Goal: Transaction & Acquisition: Book appointment/travel/reservation

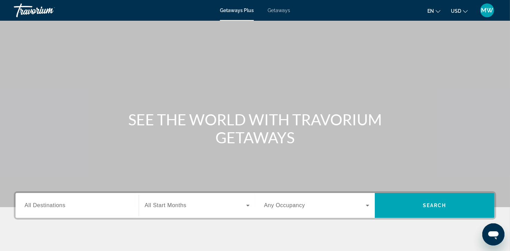
click at [278, 11] on span "Getaways" at bounding box center [279, 11] width 22 height 6
click at [77, 208] on input "Destination All Destinations" at bounding box center [77, 206] width 105 height 8
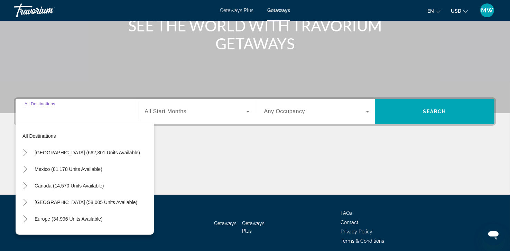
scroll to position [122, 0]
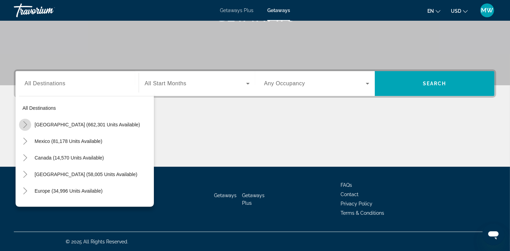
click at [26, 124] on icon "Toggle United States (662,301 units available)" at bounding box center [25, 124] width 4 height 7
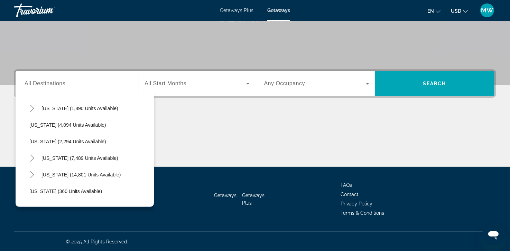
scroll to position [448, 0]
click at [30, 140] on icon "Toggle New York (7,489 units available)" at bounding box center [32, 141] width 7 height 7
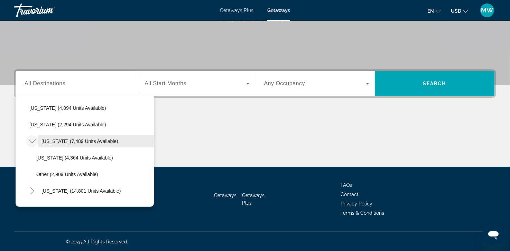
click at [72, 140] on span "[US_STATE] (7,489 units available)" at bounding box center [79, 142] width 77 height 6
type input "**********"
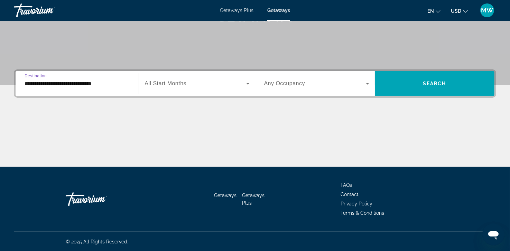
click at [179, 88] on div "Search widget" at bounding box center [196, 83] width 105 height 19
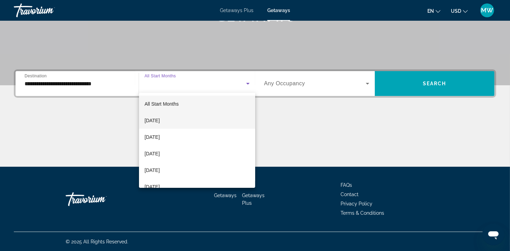
click at [160, 119] on span "[DATE]" at bounding box center [151, 120] width 15 height 8
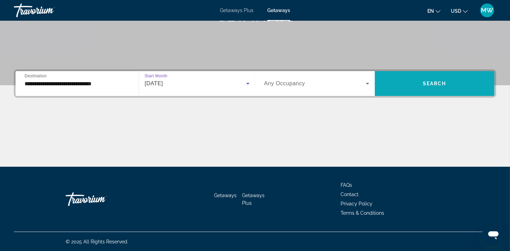
click at [434, 85] on span "Search" at bounding box center [435, 84] width 24 height 6
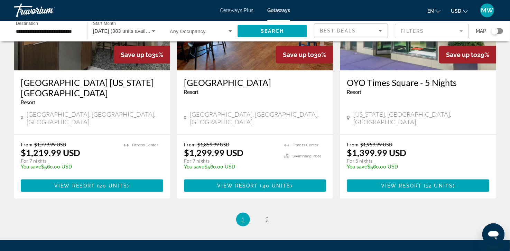
scroll to position [871, 0]
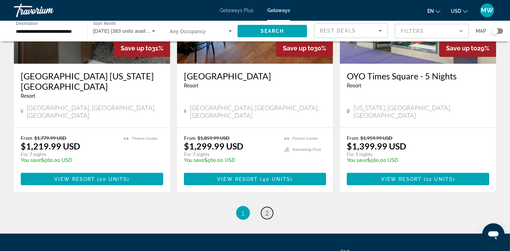
click at [266, 209] on span "2" at bounding box center [266, 213] width 3 height 8
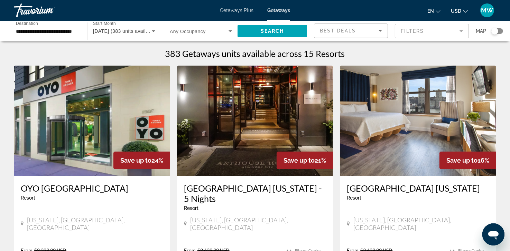
click at [236, 9] on span "Getaways Plus" at bounding box center [237, 11] width 34 height 6
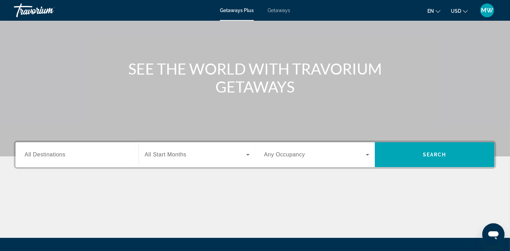
scroll to position [52, 0]
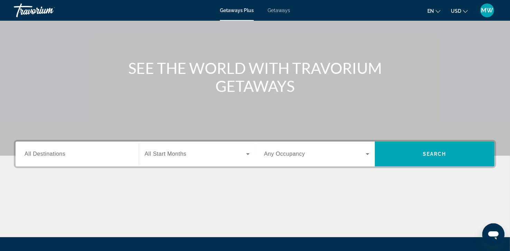
click at [78, 157] on input "Destination All Destinations" at bounding box center [77, 154] width 105 height 8
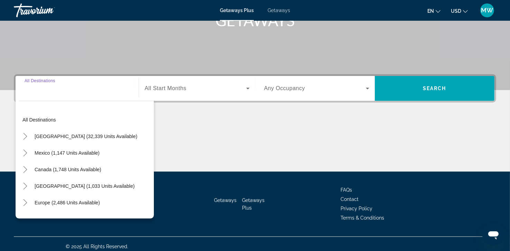
scroll to position [122, 0]
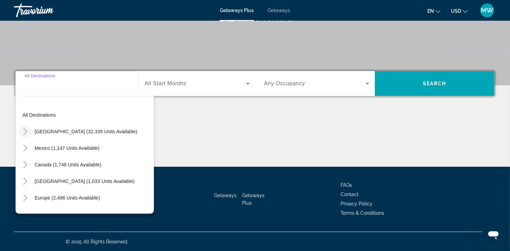
click at [27, 133] on icon "Toggle United States (32,339 units available)" at bounding box center [25, 131] width 7 height 7
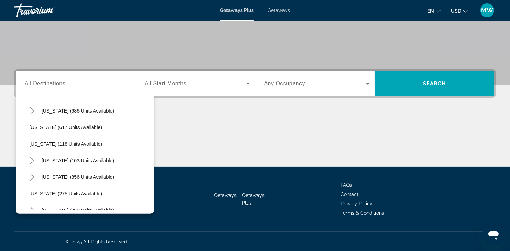
scroll to position [410, 0]
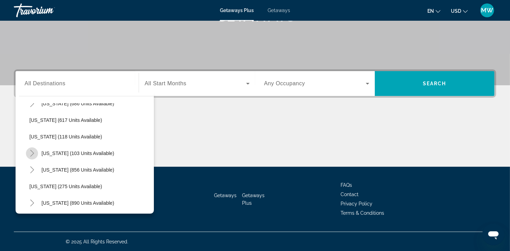
click at [33, 151] on icon "Toggle New York (103 units available)" at bounding box center [32, 153] width 7 height 7
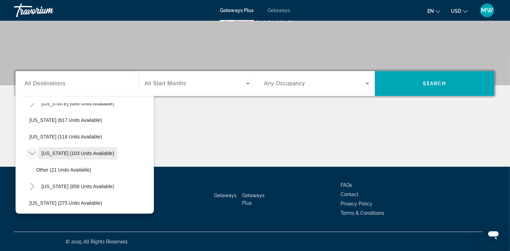
click at [88, 155] on span "[US_STATE] (103 units available)" at bounding box center [77, 154] width 73 height 6
type input "**********"
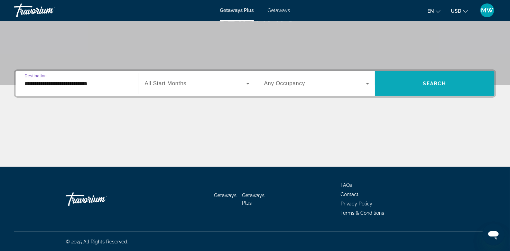
click at [412, 84] on span "Search widget" at bounding box center [435, 83] width 120 height 17
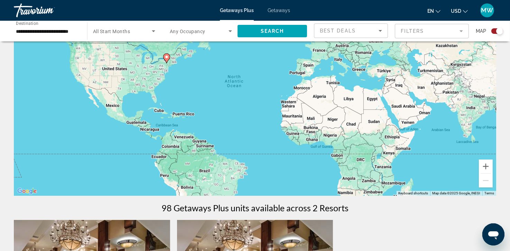
scroll to position [58, 0]
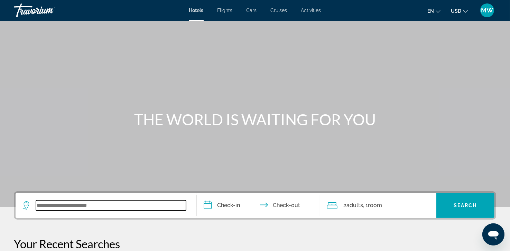
click at [82, 205] on input "Search widget" at bounding box center [111, 205] width 150 height 10
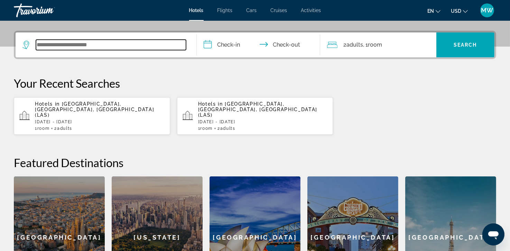
scroll to position [169, 0]
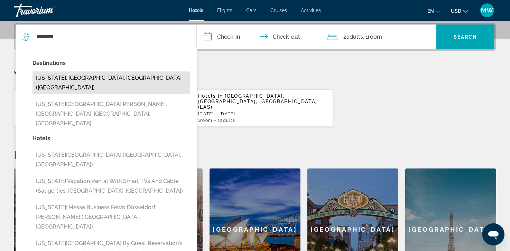
click at [87, 78] on button "New York, NY, United States (NYC)" at bounding box center [110, 83] width 157 height 23
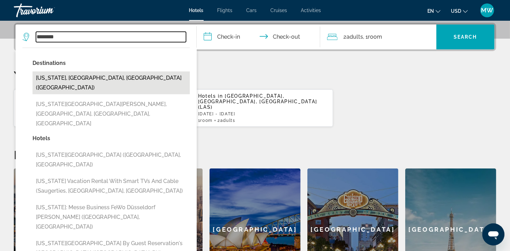
type input "**********"
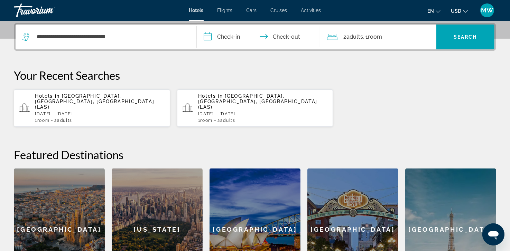
click at [234, 37] on input "**********" at bounding box center [260, 38] width 126 height 27
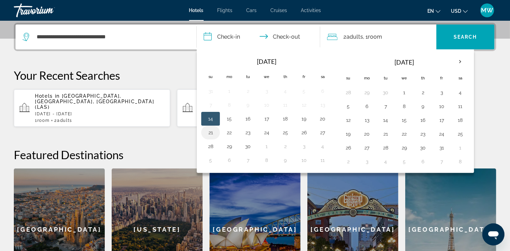
click at [213, 132] on button "21" at bounding box center [210, 133] width 11 height 10
click at [248, 131] on button "23" at bounding box center [247, 133] width 11 height 10
type input "**********"
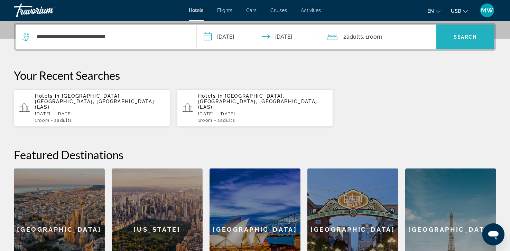
click at [466, 37] on span "Search" at bounding box center [466, 37] width 24 height 6
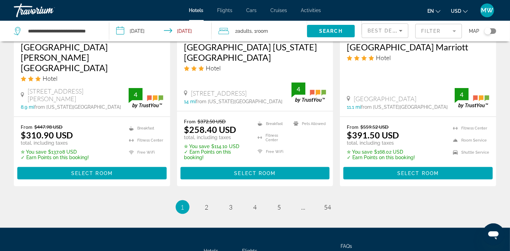
scroll to position [978, 0]
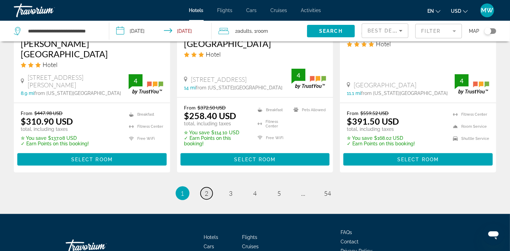
click at [207, 190] on span "2" at bounding box center [206, 194] width 3 height 8
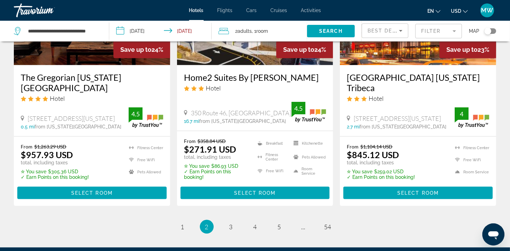
scroll to position [940, 0]
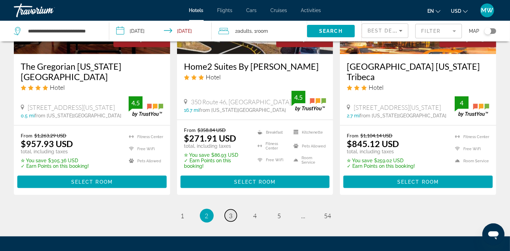
click at [232, 212] on span "3" at bounding box center [230, 216] width 3 height 8
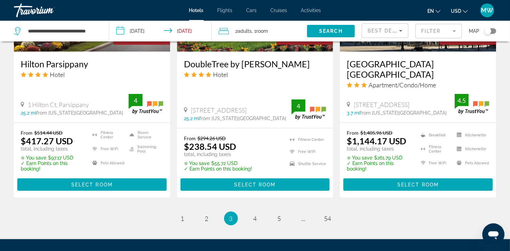
scroll to position [940, 0]
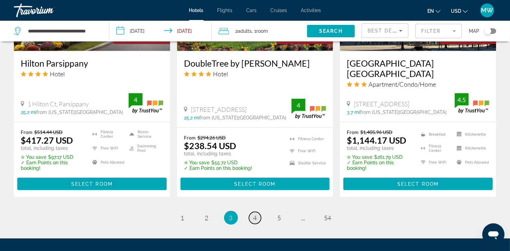
click at [255, 214] on span "4" at bounding box center [254, 218] width 3 height 8
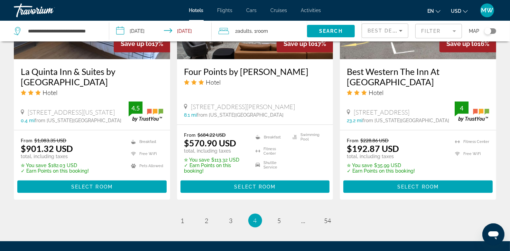
scroll to position [954, 0]
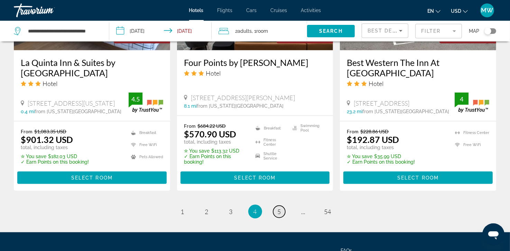
click at [280, 208] on span "5" at bounding box center [279, 212] width 3 height 8
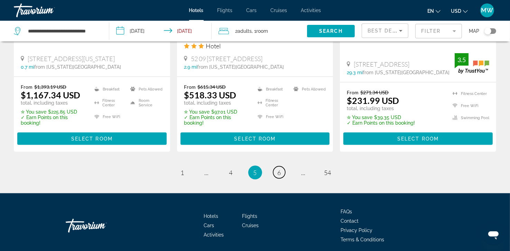
scroll to position [969, 0]
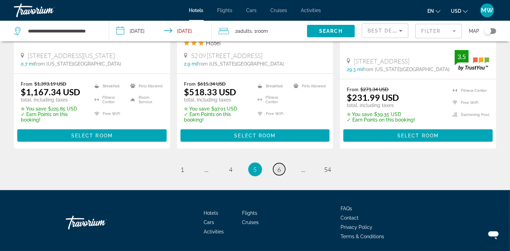
click at [279, 166] on span "6" at bounding box center [279, 170] width 3 height 8
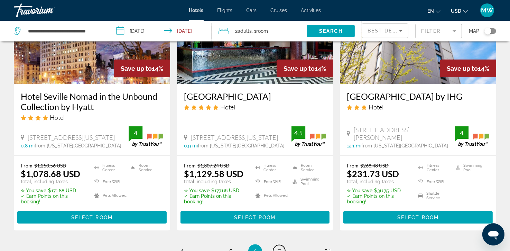
scroll to position [913, 0]
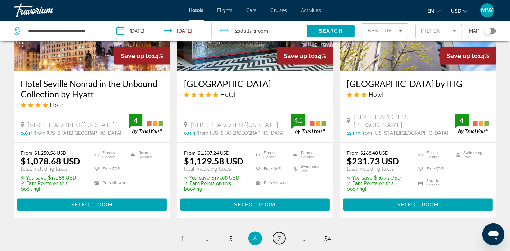
click at [281, 237] on span "7" at bounding box center [279, 239] width 3 height 8
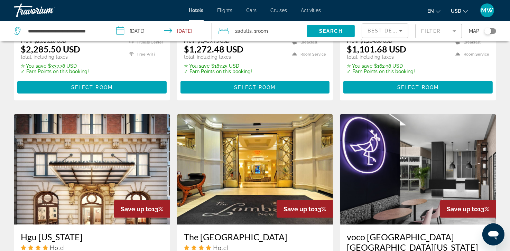
scroll to position [816, 0]
